Goal: Transaction & Acquisition: Purchase product/service

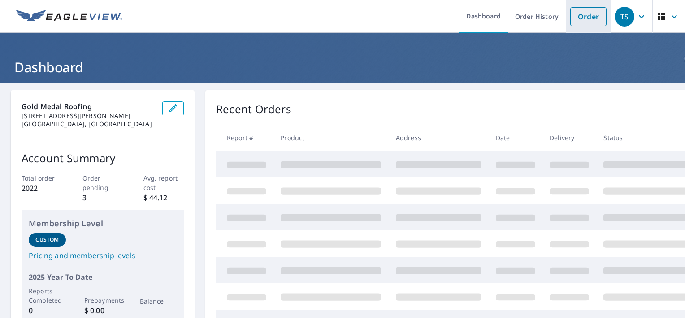
click at [582, 17] on link "Order" at bounding box center [588, 16] width 36 height 19
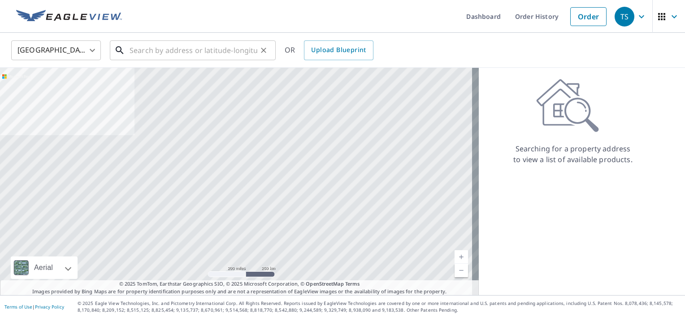
click at [209, 47] on input "text" at bounding box center [194, 50] width 128 height 25
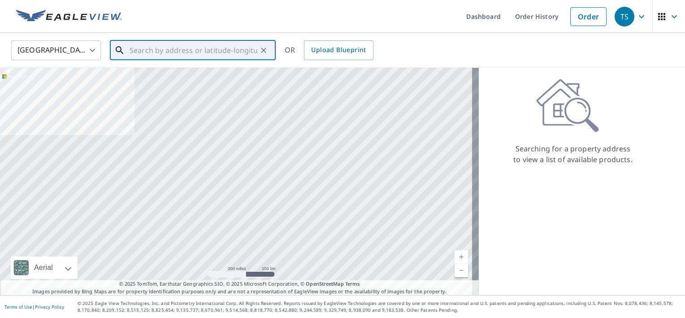
paste input "[STREET_ADDRESS]"
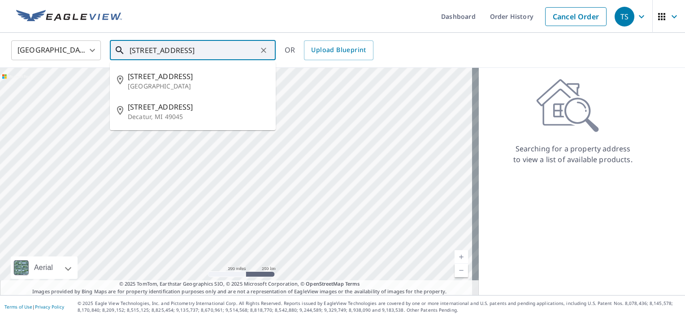
click at [226, 46] on input "[STREET_ADDRESS]" at bounding box center [194, 50] width 128 height 25
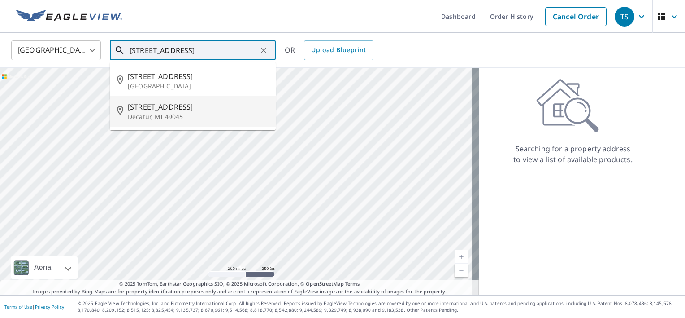
click at [190, 117] on p "Decatur, MI 49045" at bounding box center [198, 116] width 141 height 9
type input "[STREET_ADDRESS]"
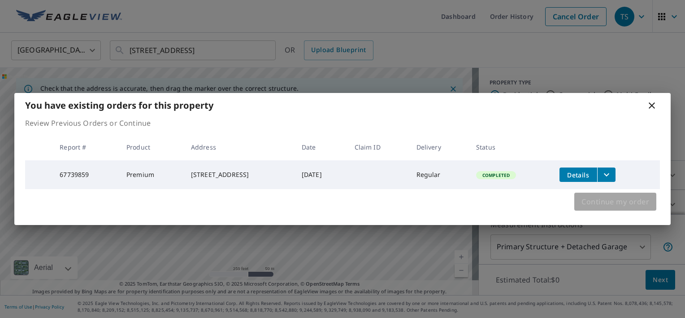
click at [612, 204] on span "Continue my order" at bounding box center [616, 201] width 68 height 13
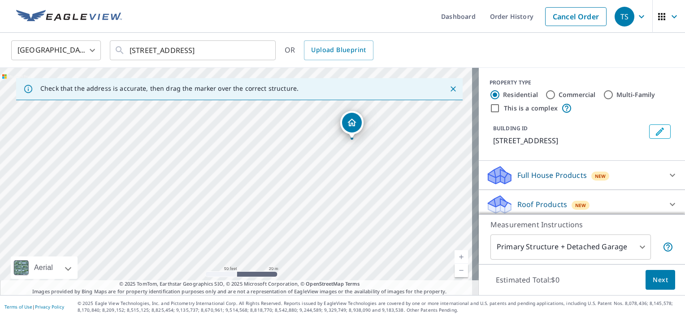
click at [355, 122] on icon "Dropped pin, building 1, Residential property, 304 W Saint Marys St Decatur, MI…" at bounding box center [352, 122] width 11 height 11
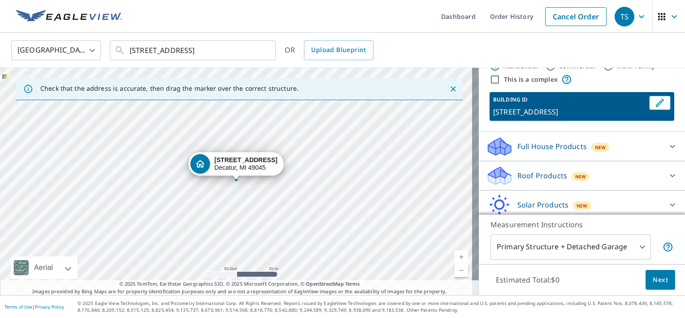
scroll to position [45, 0]
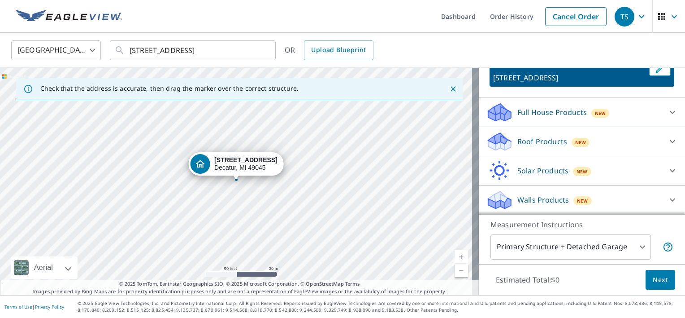
click at [534, 135] on div "Roof Products New" at bounding box center [574, 141] width 176 height 21
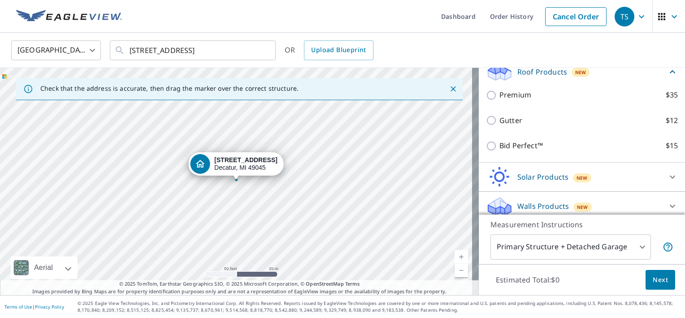
scroll to position [138, 0]
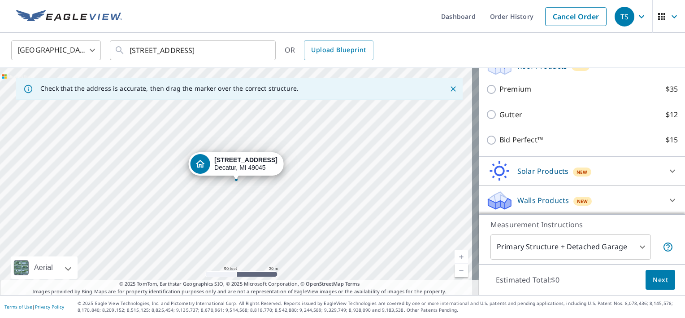
click at [657, 283] on span "Next" at bounding box center [660, 279] width 15 height 11
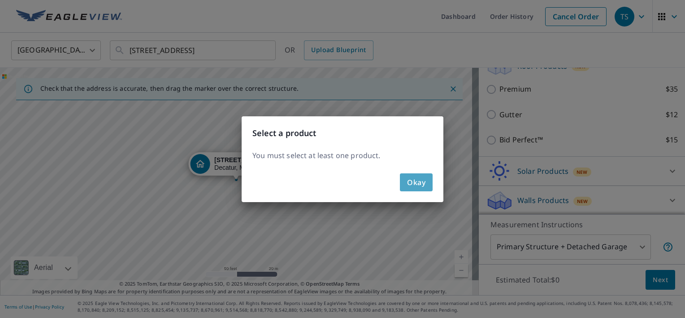
click at [405, 186] on button "Okay" at bounding box center [416, 182] width 33 height 18
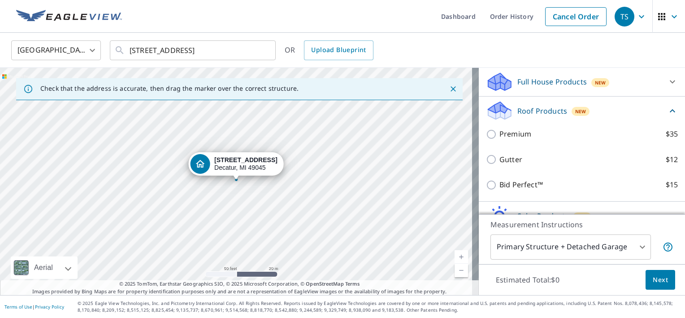
click at [512, 135] on p "Premium" at bounding box center [516, 133] width 32 height 11
click at [500, 135] on input "Premium $35" at bounding box center [492, 134] width 13 height 11
checkbox input "true"
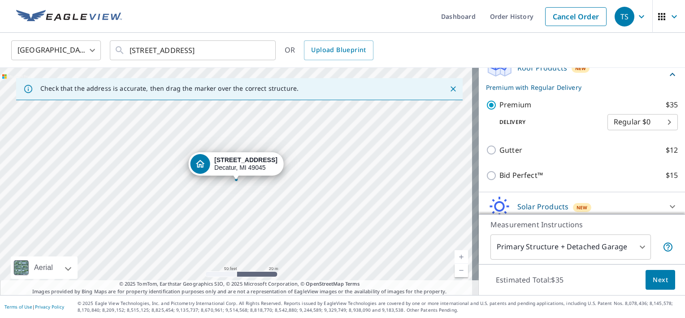
scroll to position [172, 0]
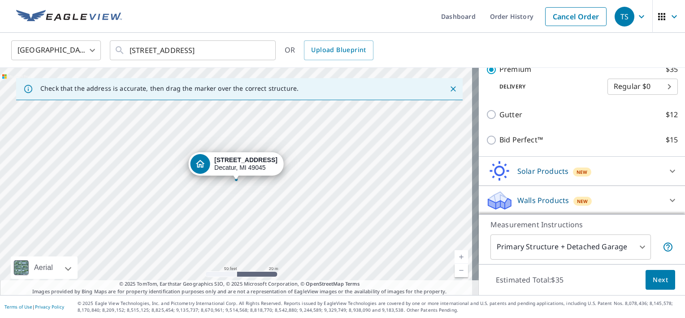
click at [637, 278] on div "Estimated Total: $35 Next" at bounding box center [582, 279] width 206 height 31
click at [654, 284] on span "Next" at bounding box center [660, 279] width 15 height 11
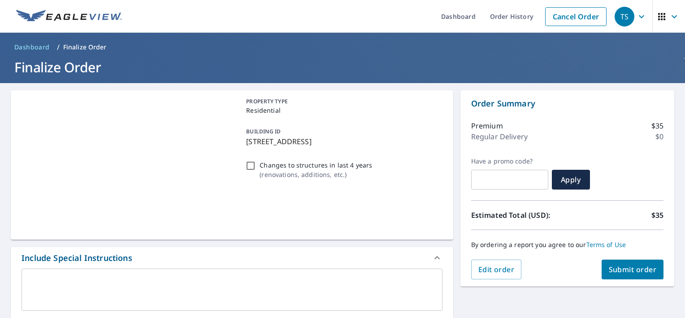
click at [610, 279] on div "Order Summary Premium $35 Regular Delivery $0 Have a promo code? ​ Apply Estima…" at bounding box center [568, 188] width 214 height 196
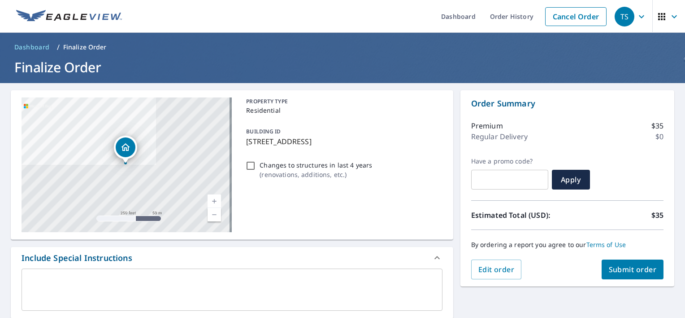
drag, startPoint x: 615, startPoint y: 264, endPoint x: 242, endPoint y: -47, distance: 485.6
click at [242, 0] on html "TS TS Dashboard Order History Cancel Order TS Dashboard / Finalize Order Finali…" at bounding box center [342, 159] width 685 height 318
click at [633, 270] on span "Submit order" at bounding box center [633, 269] width 48 height 10
checkbox input "true"
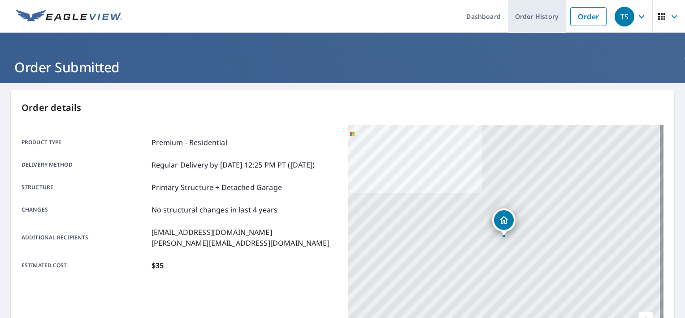
click at [574, 16] on link "Order" at bounding box center [588, 16] width 36 height 19
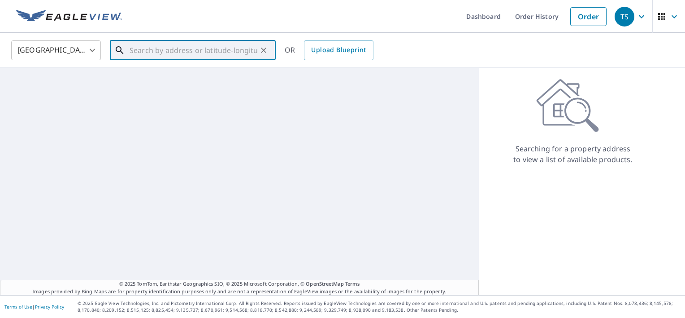
click at [177, 56] on input "text" at bounding box center [194, 50] width 128 height 25
type input "v"
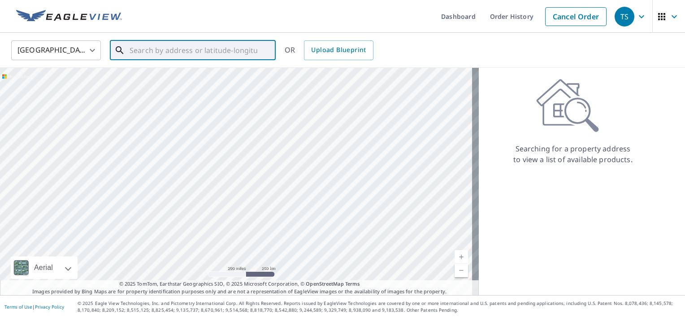
paste input "[STREET_ADDRESS]"
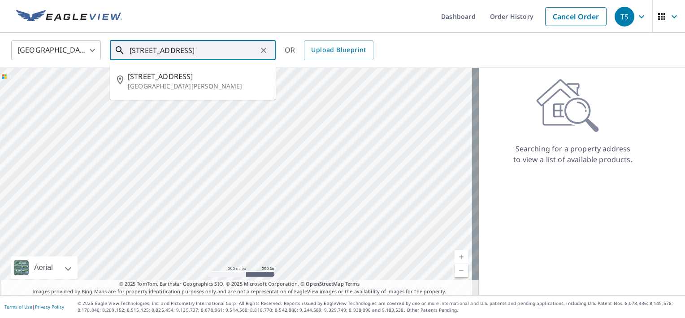
click at [222, 49] on input "[STREET_ADDRESS]" at bounding box center [194, 50] width 128 height 25
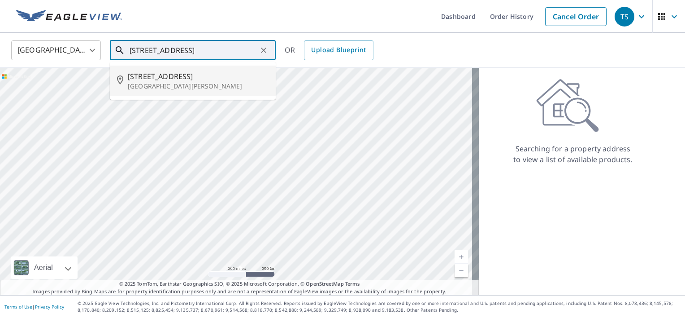
click at [204, 76] on span "[STREET_ADDRESS]" at bounding box center [198, 76] width 141 height 11
type input "[STREET_ADDRESS][PERSON_NAME]"
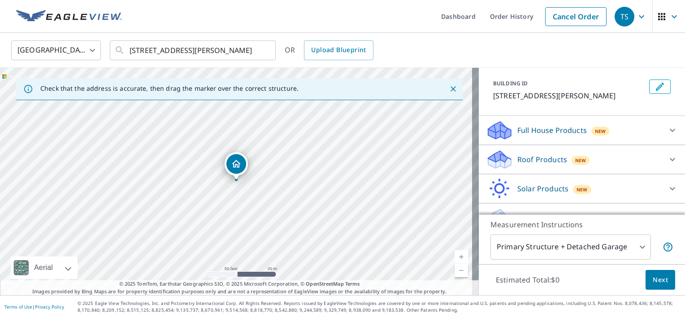
click at [540, 163] on div "Roof Products New" at bounding box center [574, 159] width 176 height 21
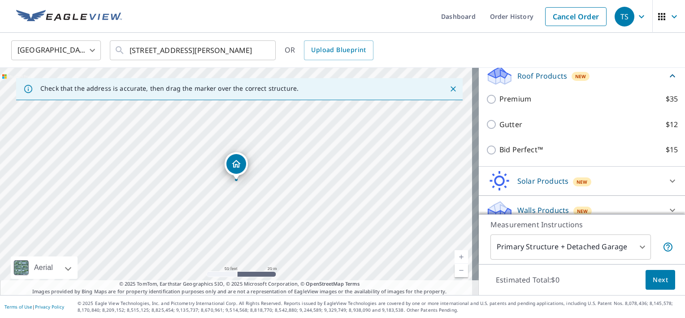
scroll to position [135, 0]
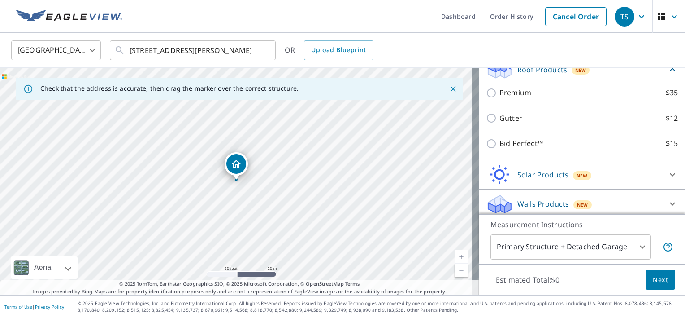
click at [516, 105] on div "Premium $35" at bounding box center [582, 93] width 192 height 26
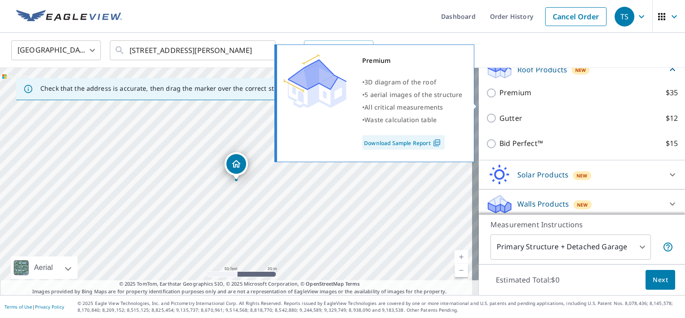
click at [500, 98] on p "Premium" at bounding box center [516, 92] width 32 height 11
click at [500, 98] on input "Premium $35" at bounding box center [492, 92] width 13 height 11
checkbox input "true"
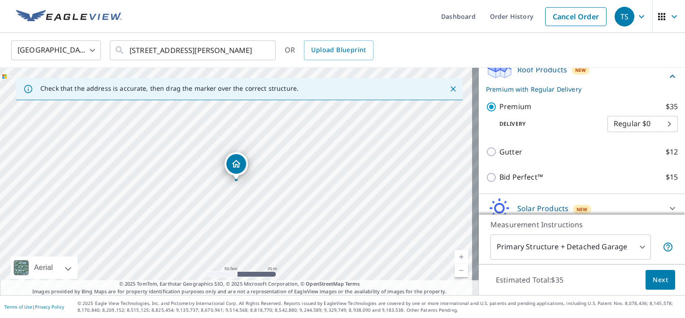
click at [656, 279] on span "Next" at bounding box center [660, 279] width 15 height 11
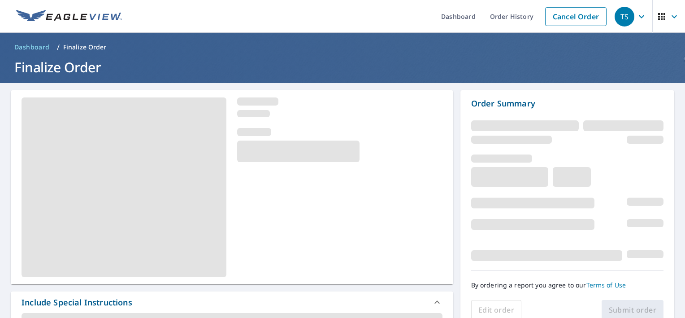
scroll to position [90, 0]
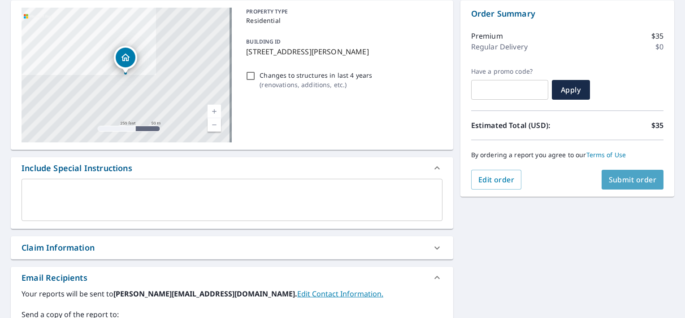
click at [619, 177] on span "Submit order" at bounding box center [633, 179] width 48 height 10
checkbox input "true"
